Goal: Find specific page/section: Find specific page/section

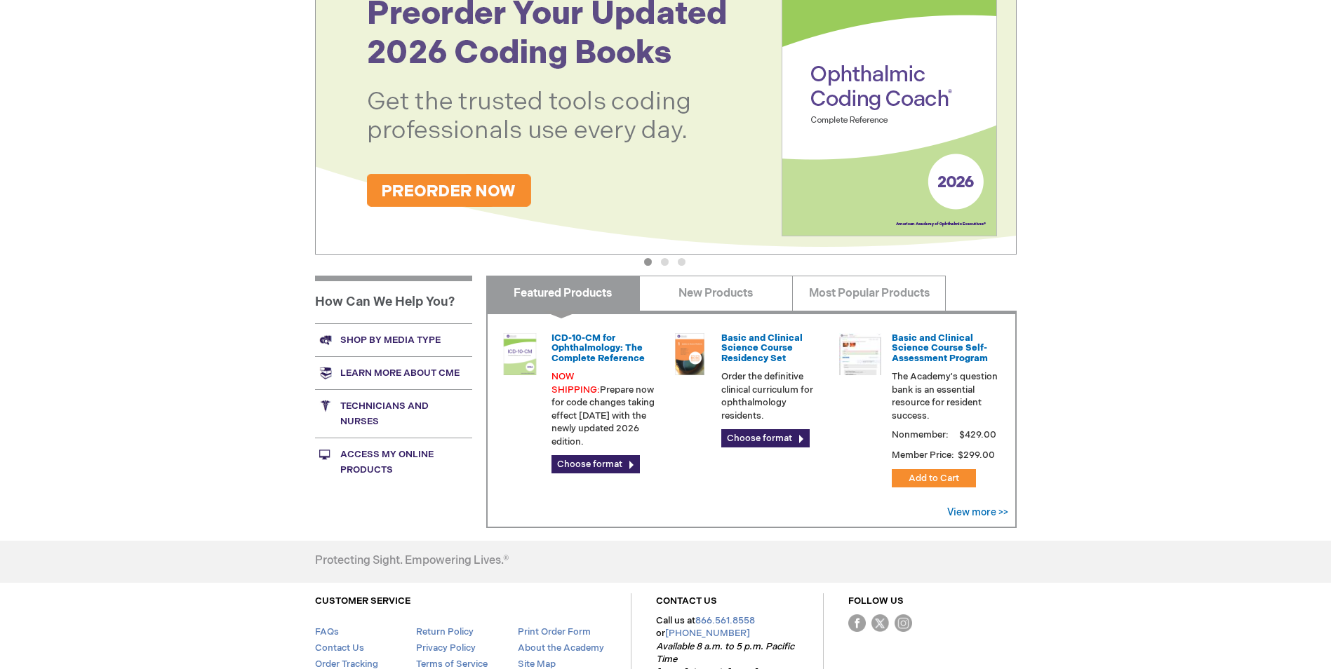
scroll to position [245, 0]
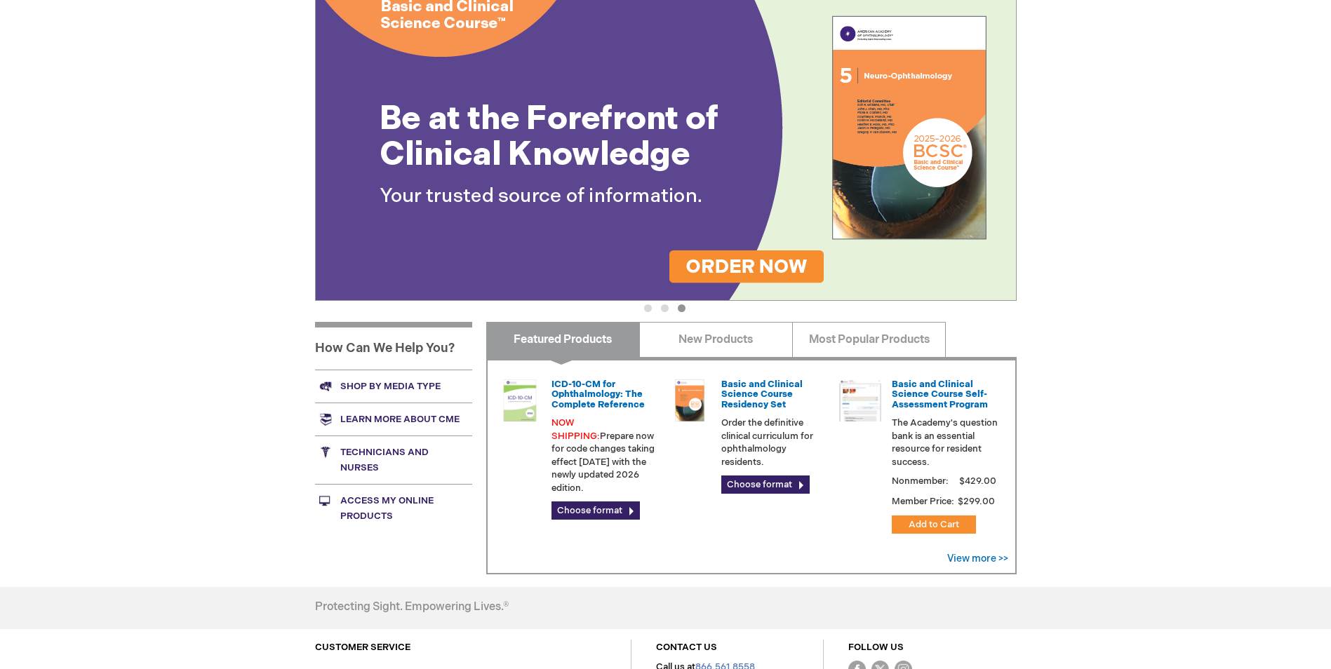
click at [375, 387] on link "Shop by media type" at bounding box center [393, 386] width 157 height 33
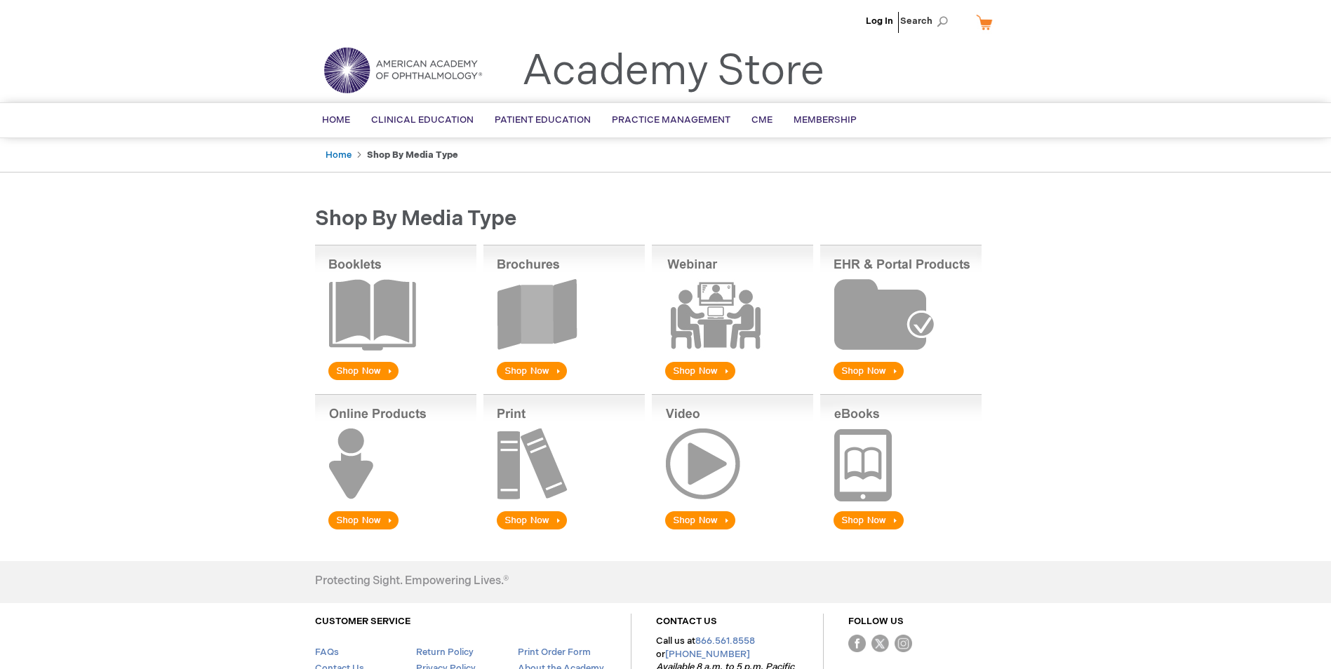
click at [547, 305] on img at bounding box center [563, 314] width 161 height 138
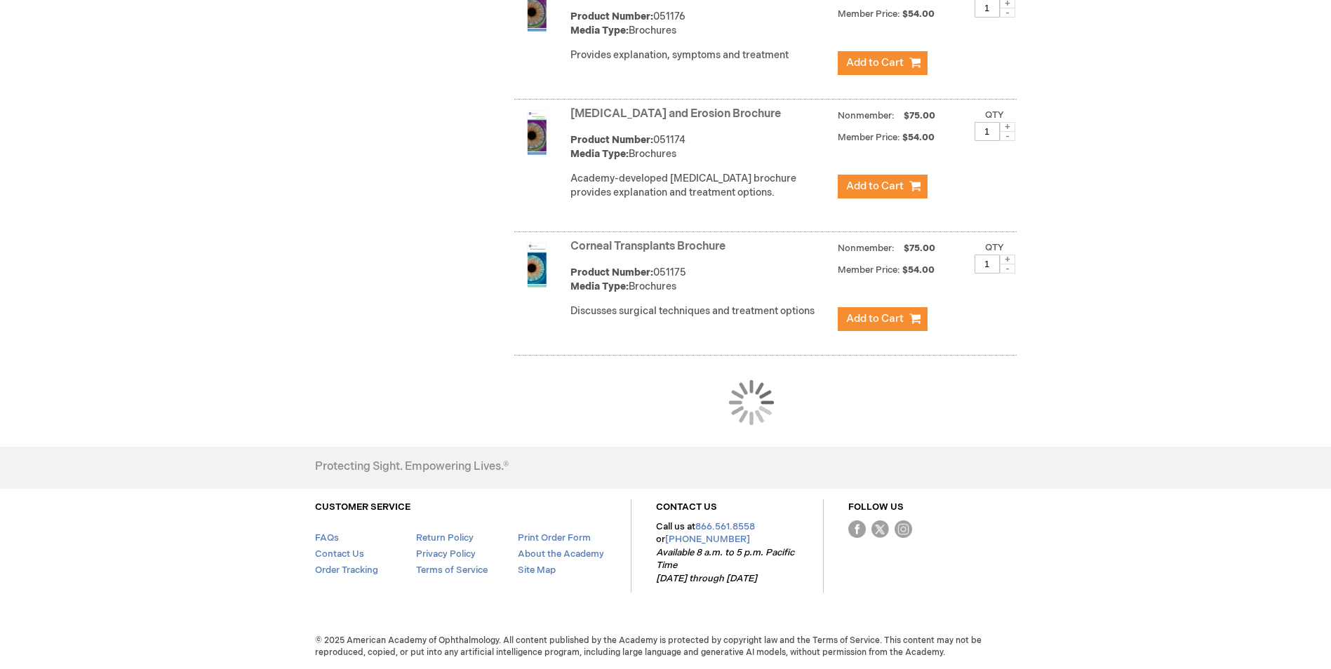
scroll to position [1297, 0]
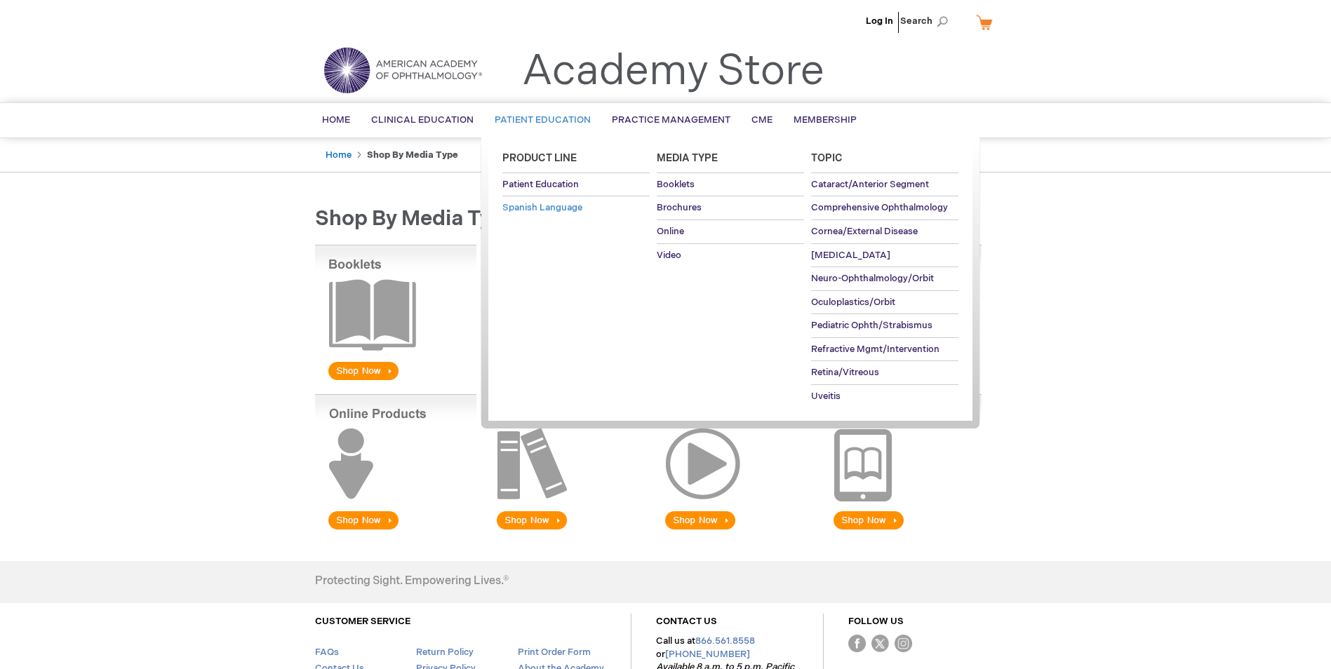
click at [534, 209] on span "Spanish Language" at bounding box center [542, 207] width 80 height 11
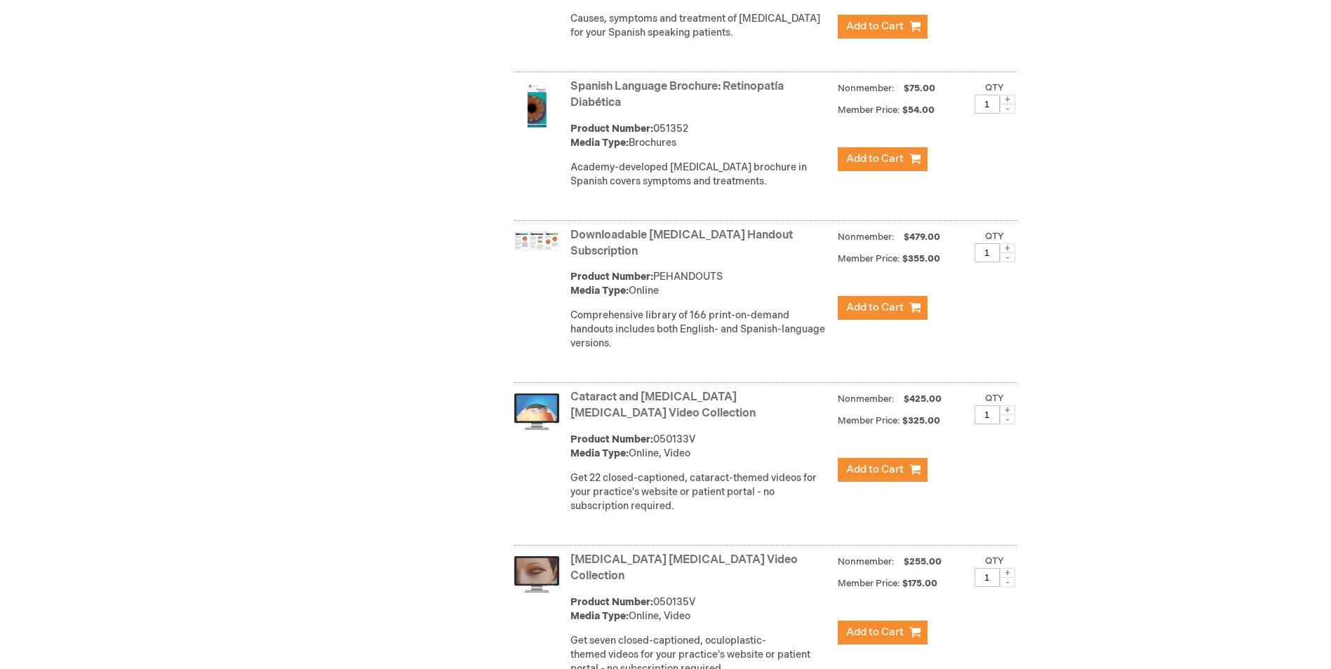
scroll to position [1263, 0]
